Goal: Find specific page/section: Find specific page/section

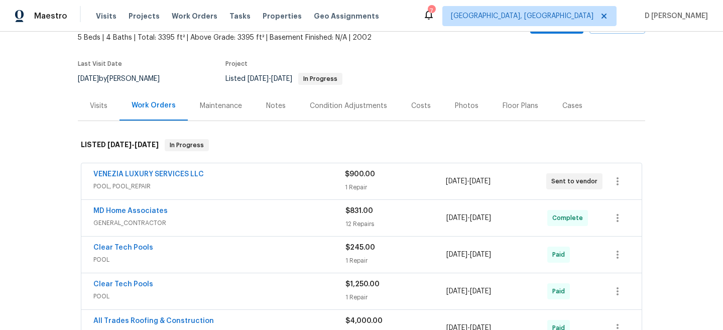
scroll to position [62, 0]
click at [156, 179] on div "VENEZIA LUXURY SERVICES LLC" at bounding box center [219, 174] width 252 height 12
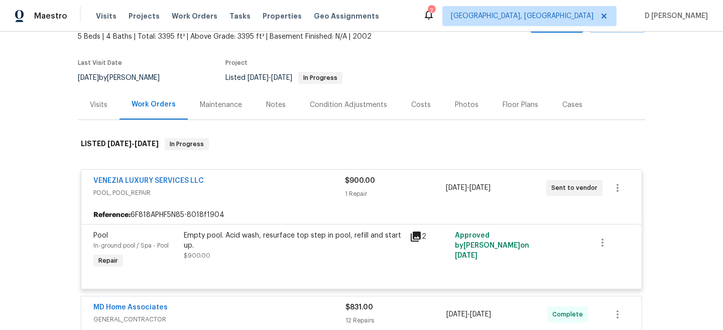
scroll to position [123, 0]
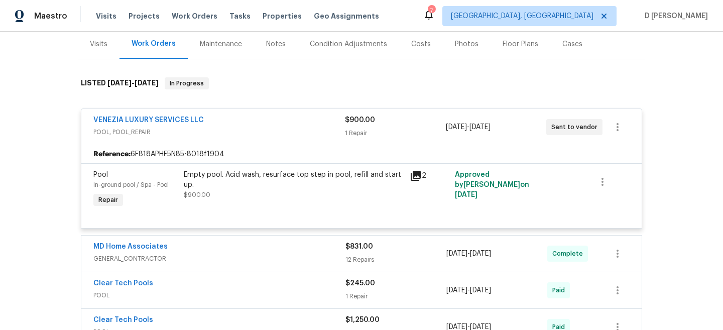
click at [421, 173] on icon at bounding box center [416, 176] width 12 height 12
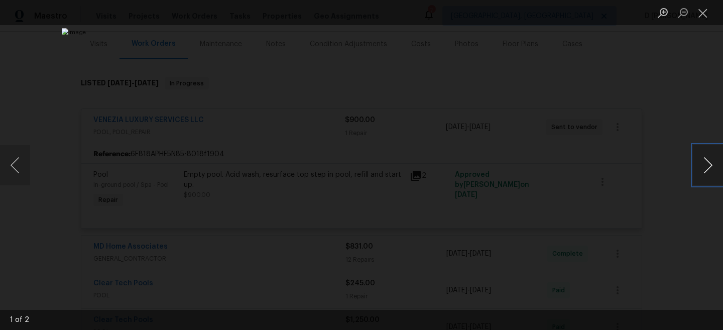
click at [705, 165] on button "Next image" at bounding box center [708, 165] width 30 height 40
click at [705, 14] on button "Close lightbox" at bounding box center [703, 13] width 20 height 18
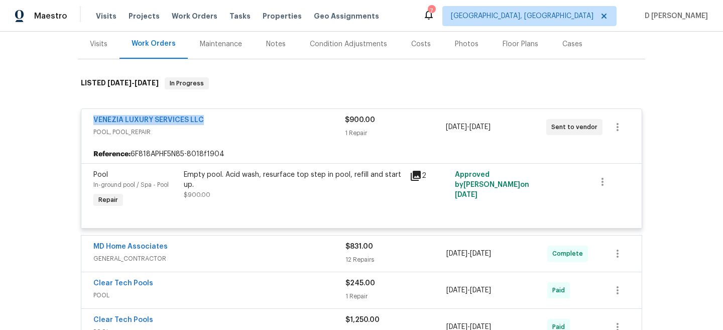
drag, startPoint x: 88, startPoint y: 118, endPoint x: 263, endPoint y: 116, distance: 174.8
click at [264, 116] on div "VENEZIA LUXURY SERVICES LLC POOL, POOL_REPAIR $900.00 1 Repair 9/19/2025 - 9/26…" at bounding box center [361, 127] width 561 height 36
copy link "VENEZIA LUXURY SERVICES LLC"
